Goal: Task Accomplishment & Management: Complete application form

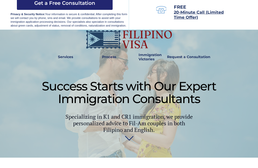
scroll to position [123, 0]
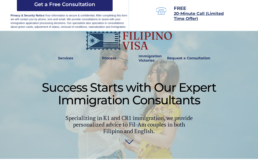
click at [130, 145] on img at bounding box center [129, 142] width 9 height 10
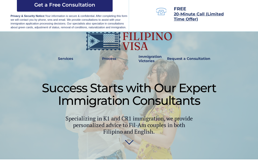
scroll to position [121, 0]
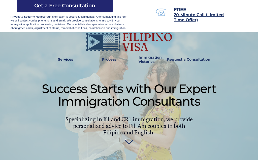
click at [67, 63] on link "Services" at bounding box center [66, 60] width 22 height 12
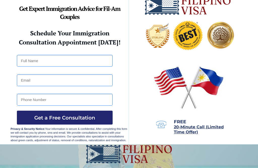
scroll to position [0, 0]
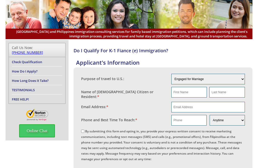
scroll to position [20, 0]
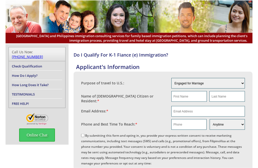
click at [42, 64] on link "Check Qualification" at bounding box center [27, 66] width 30 height 5
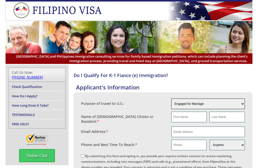
click at [215, 105] on select "Engaged for Marriage Already Married to [DEMOGRAPHIC_DATA] Citizen / Resident F…" at bounding box center [209, 103] width 74 height 11
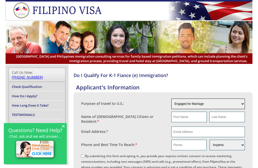
select select "4"
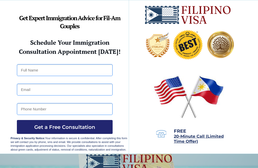
click at [230, 1] on div at bounding box center [129, 76] width 237 height 153
